Goal: Task Accomplishment & Management: Use online tool/utility

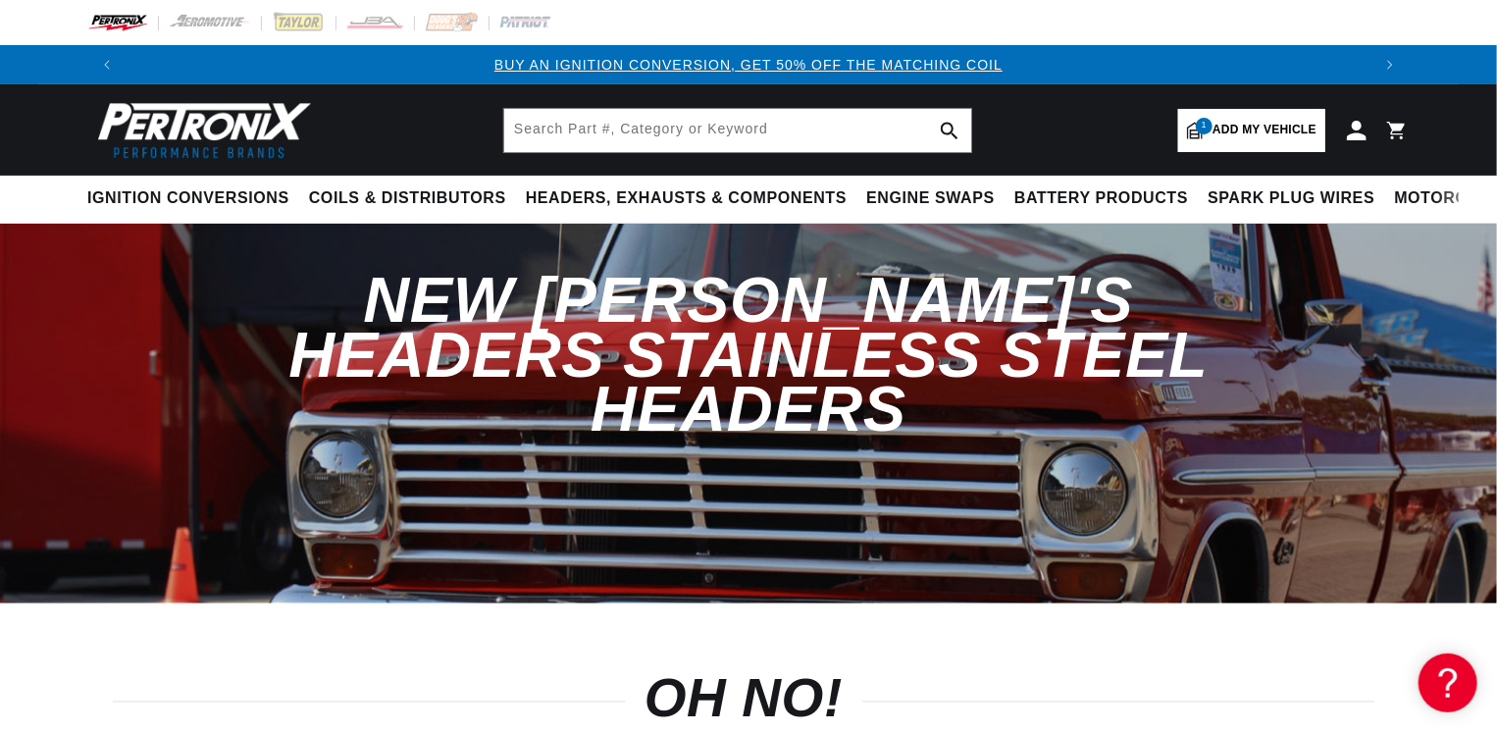
click at [1259, 143] on link "1 Add my vehicle" at bounding box center [1251, 130] width 147 height 43
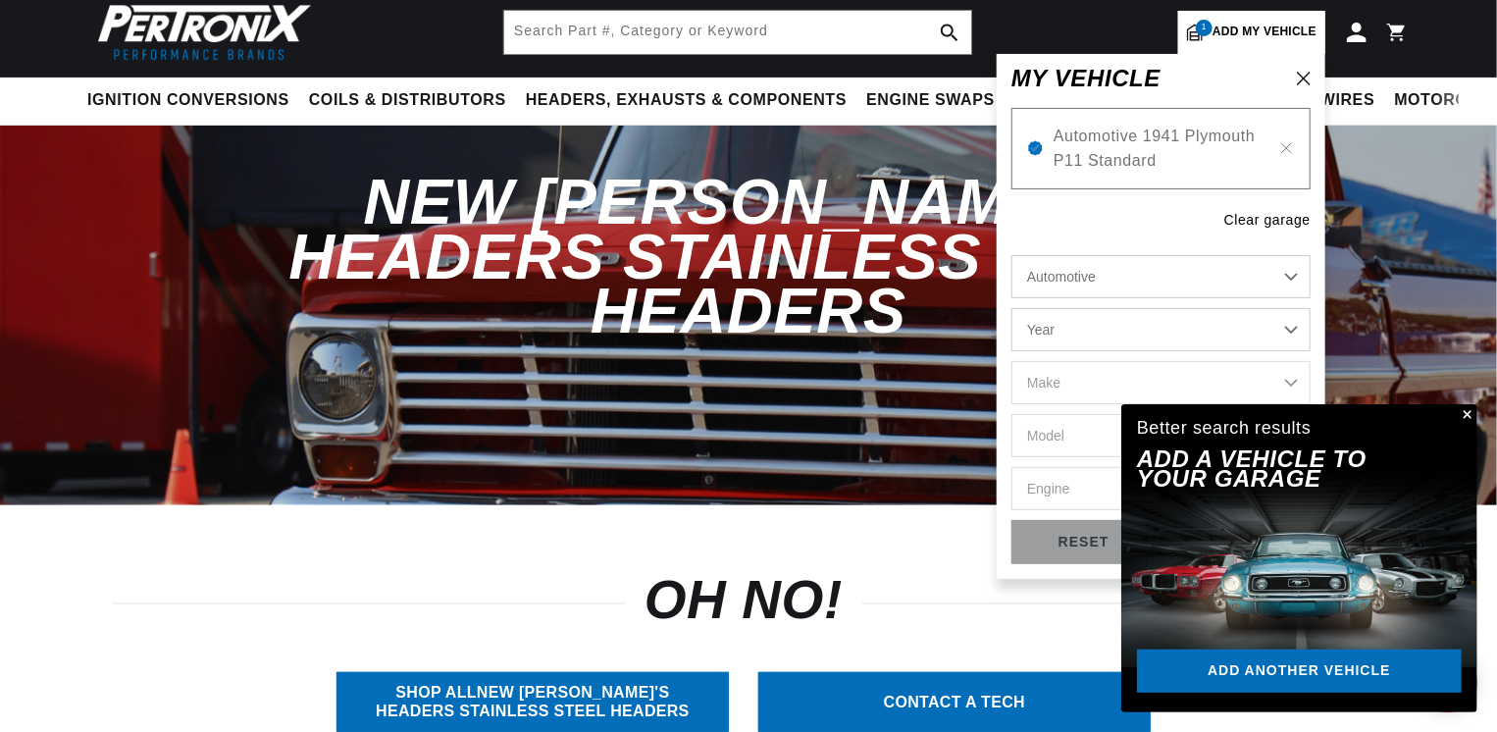
scroll to position [196, 0]
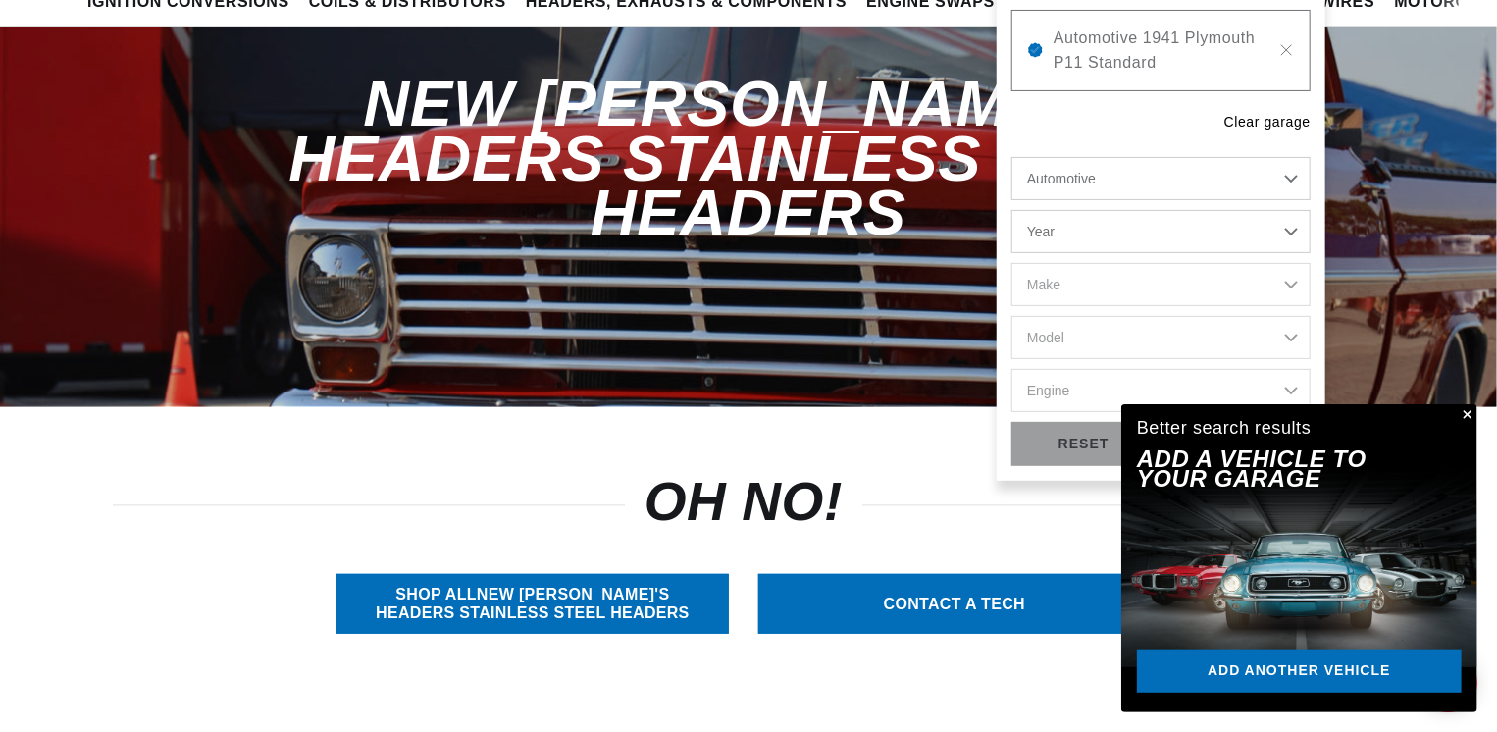
click at [1086, 181] on select "Automotive Agricultural Industrial Marine Motorcycle" at bounding box center [1160, 178] width 299 height 43
click at [1058, 232] on select "Year 2022 2021 2020 2019 2018 2017 2016 2015 2014 2013 2012 2011 2010 2009 2008…" at bounding box center [1160, 231] width 299 height 43
select select "2007"
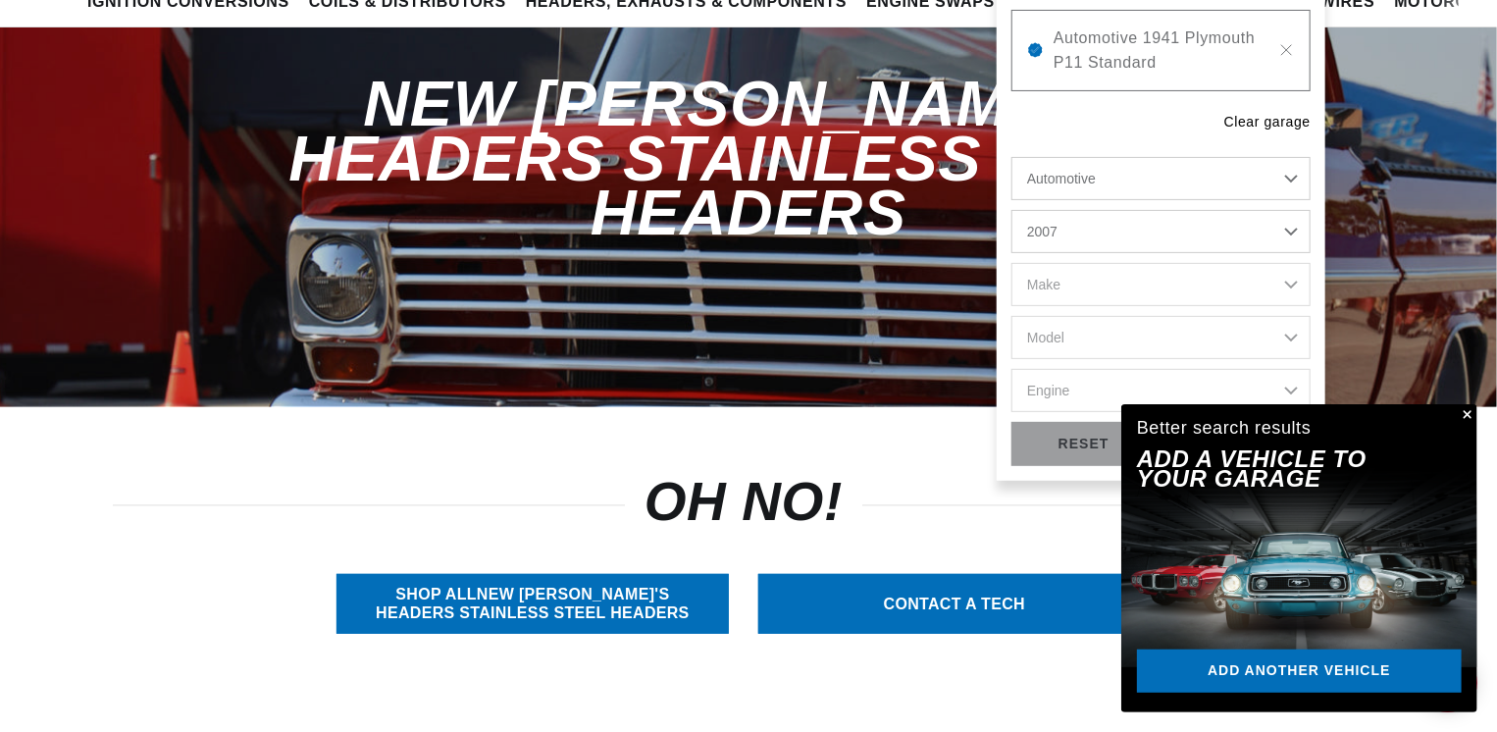
click at [1011, 210] on select "Year 2022 2021 2020 2019 2018 2017 2016 2015 2014 2013 2012 2011 2010 2009 2008…" at bounding box center [1160, 231] width 299 height 43
select select "2007"
click at [1095, 278] on select "Make Avanti Buick Cadillac Chevrolet Chrysler Dodge Ford GMC Hummer Isuzu Jeep …" at bounding box center [1160, 284] width 299 height 43
select select "Ford"
click at [1011, 263] on select "Make Avanti Buick Cadillac Chevrolet Chrysler Dodge Ford GMC Hummer Isuzu Jeep …" at bounding box center [1160, 284] width 299 height 43
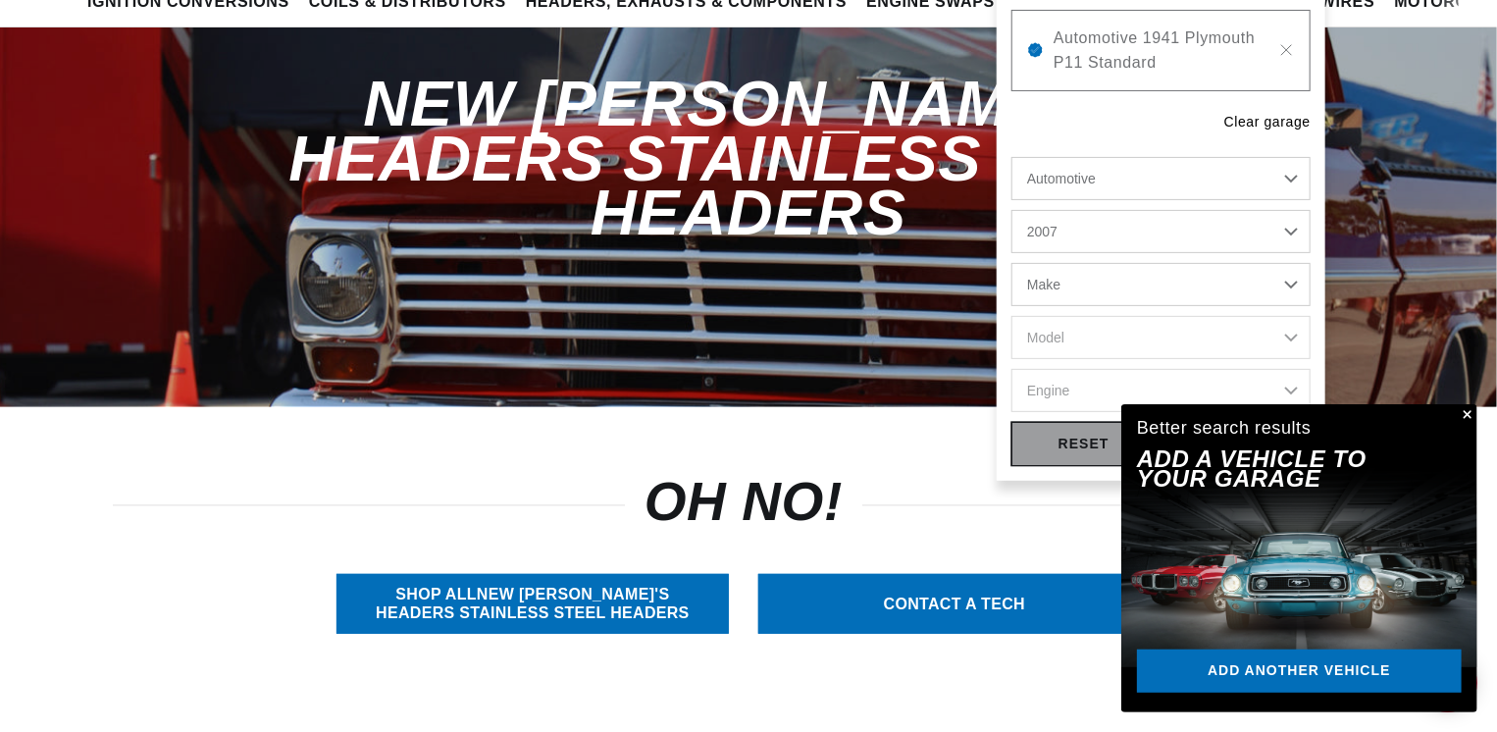
select select "Ford"
click at [1092, 337] on select "Model Crown Victoria E-150 E-250 E-350 Super Duty E-450 Super Duty Expedition E…" at bounding box center [1160, 337] width 299 height 43
select select "Mustang"
click at [1011, 316] on select "Model Crown Victoria E-150 E-250 E-350 Super Duty E-450 Super Duty Expedition E…" at bounding box center [1160, 337] width 299 height 43
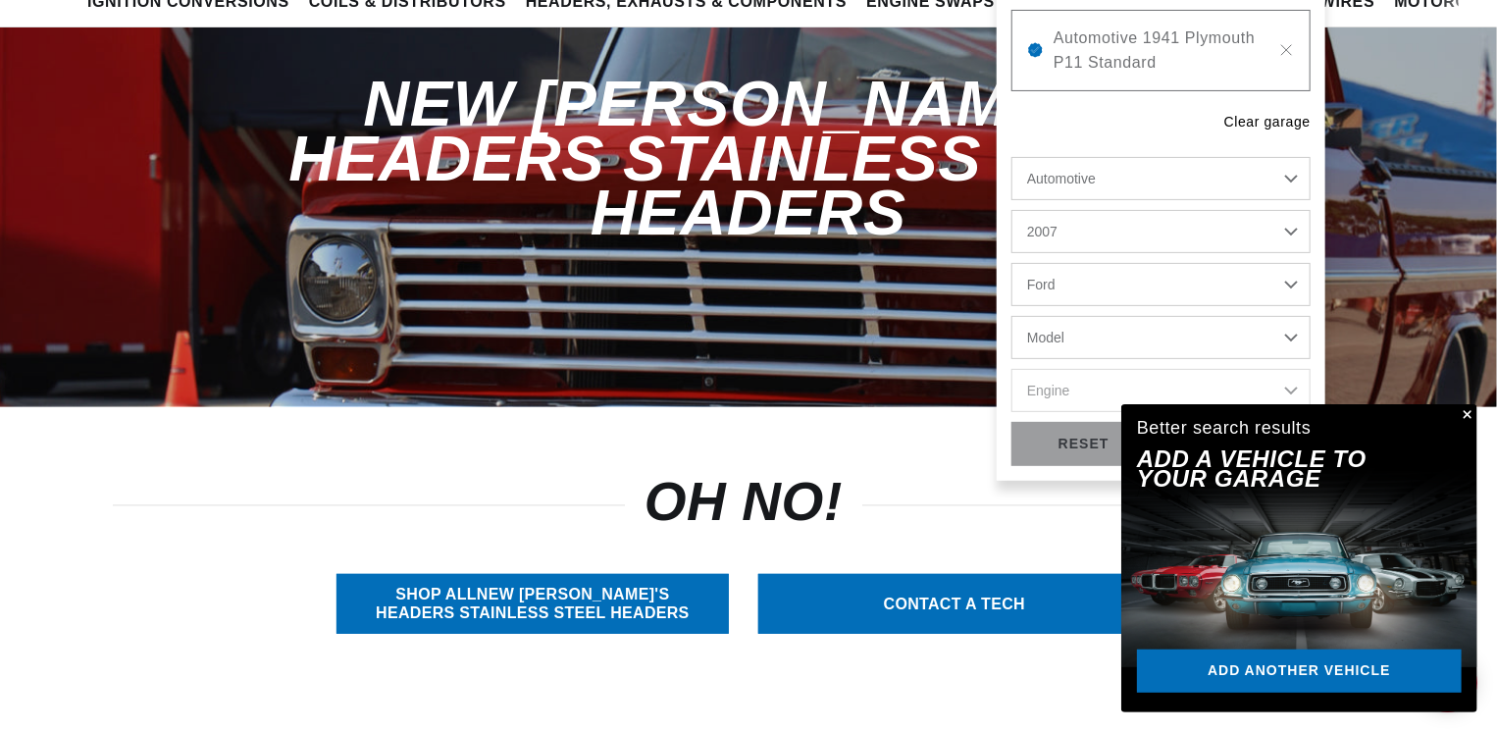
select select "Mustang"
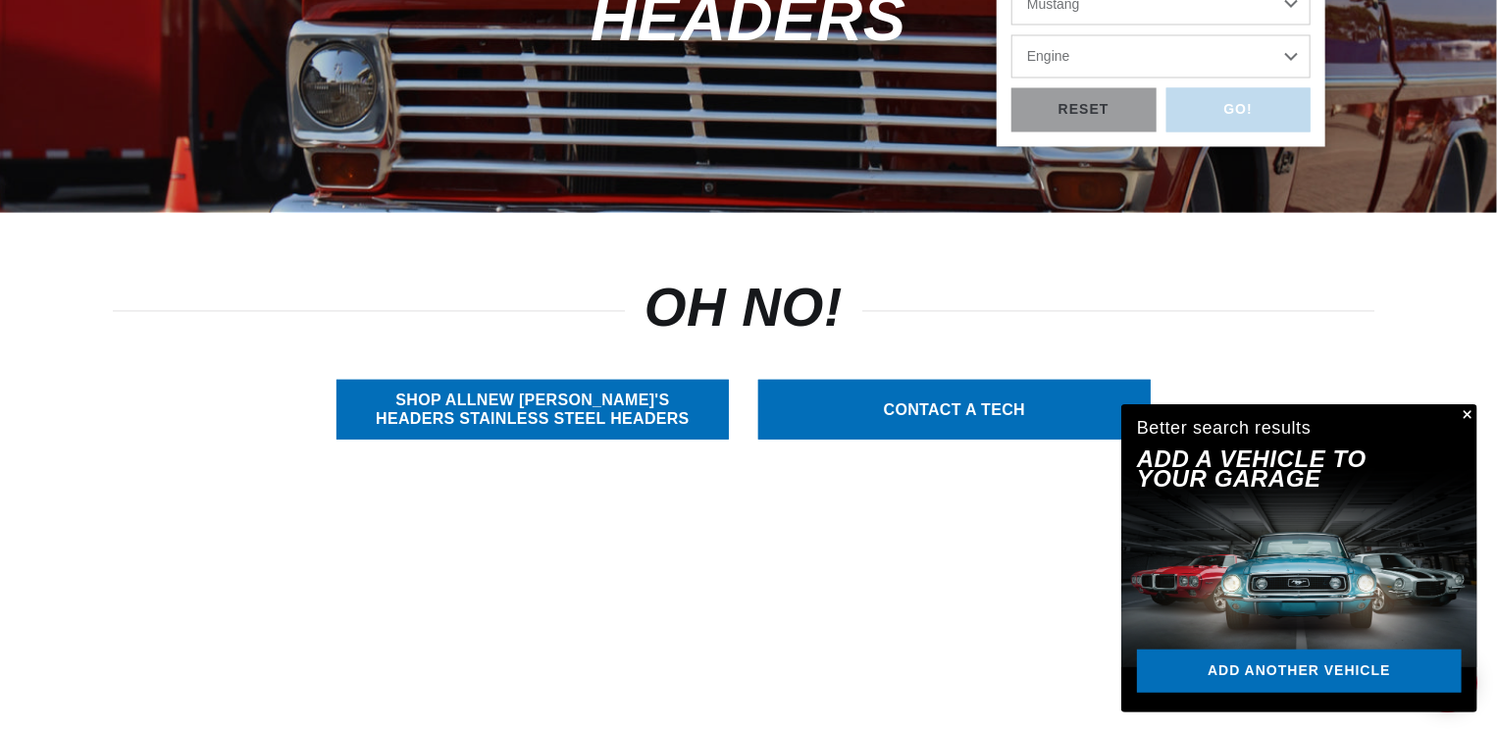
scroll to position [392, 0]
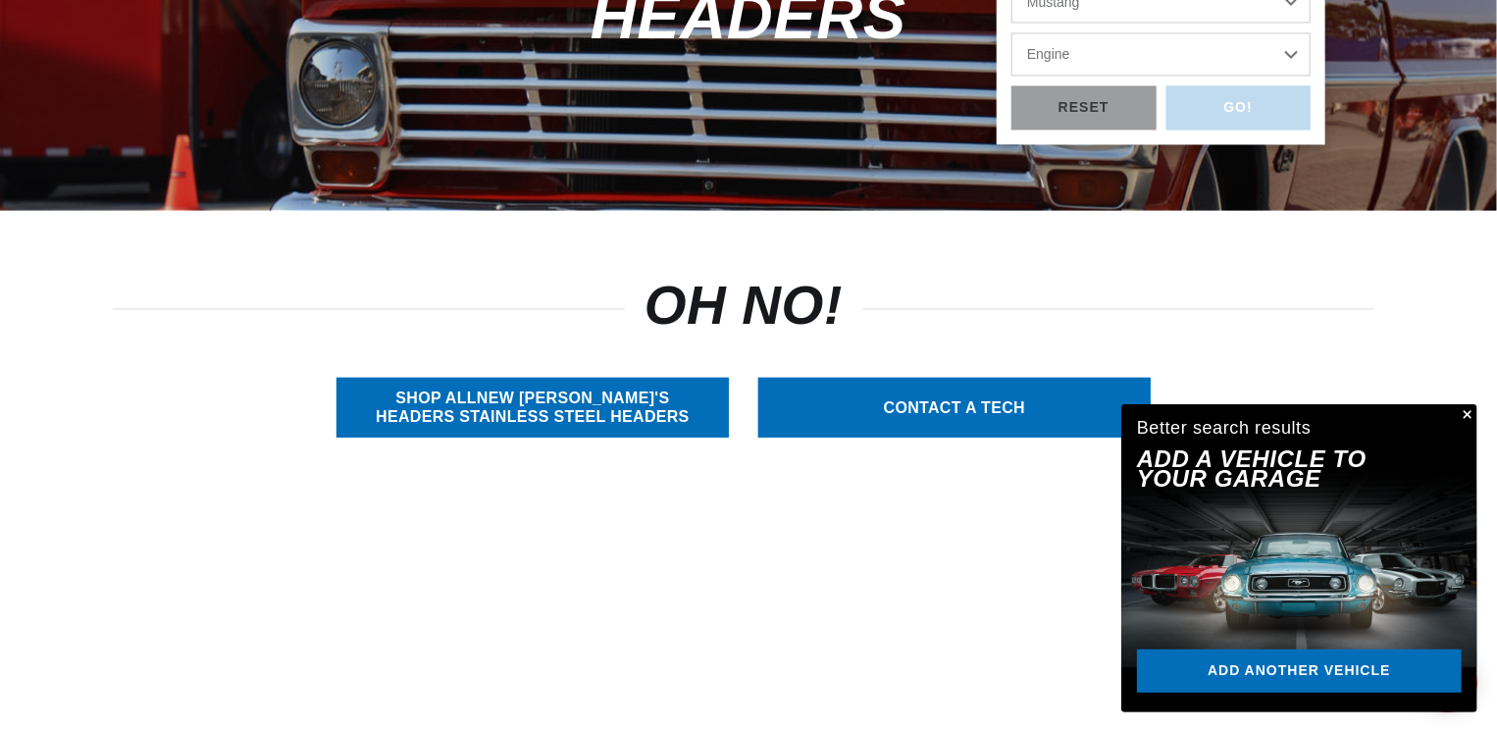
click at [1102, 60] on select "Engine 4.0L 4.6L 5.4L" at bounding box center [1160, 54] width 299 height 43
select select "4.6L"
click at [1011, 33] on select "Engine 4.0L 4.6L 5.4L" at bounding box center [1160, 54] width 299 height 43
select select "4.6L"
click at [1192, 99] on div "GO!" at bounding box center [1238, 108] width 145 height 44
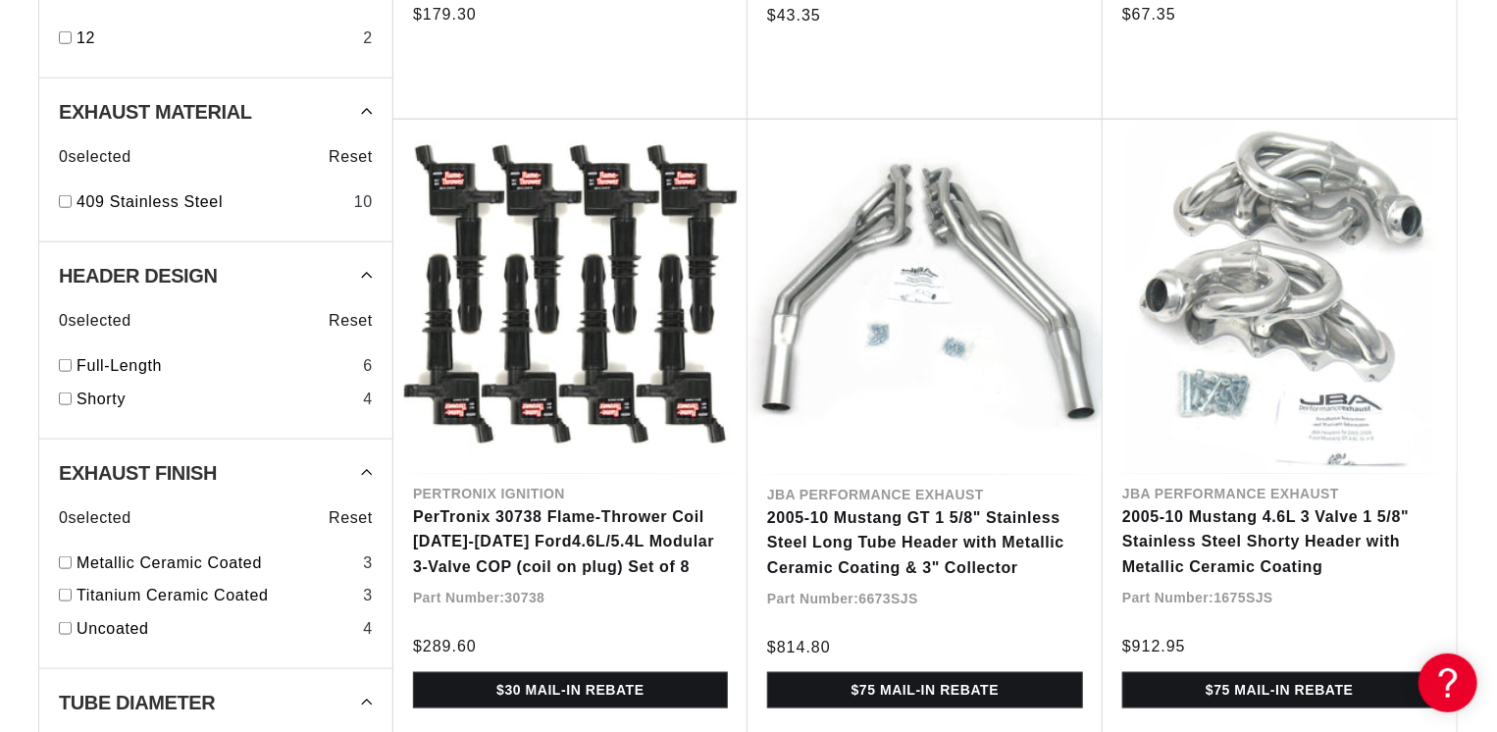
scroll to position [0, 1244]
